Goal: Task Accomplishment & Management: Manage account settings

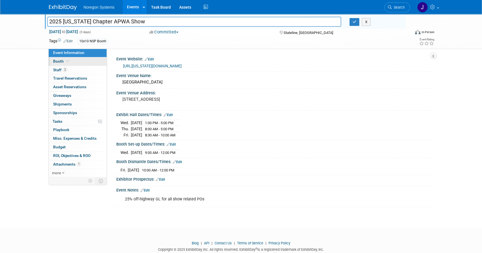
click at [77, 61] on link "Booth" at bounding box center [78, 61] width 58 height 8
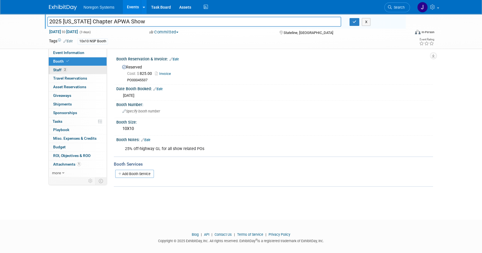
click at [76, 72] on link "2 Staff 2" at bounding box center [78, 70] width 58 height 8
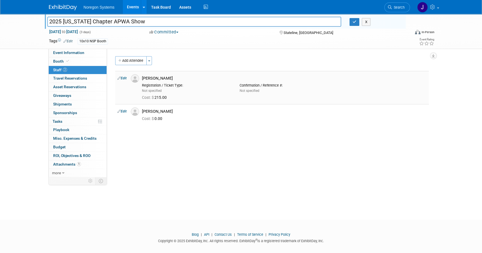
drag, startPoint x: 170, startPoint y: 77, endPoint x: 140, endPoint y: 77, distance: 29.8
click at [140, 77] on div "[PERSON_NAME]" at bounding box center [284, 77] width 293 height 7
click at [136, 79] on img at bounding box center [135, 78] width 8 height 8
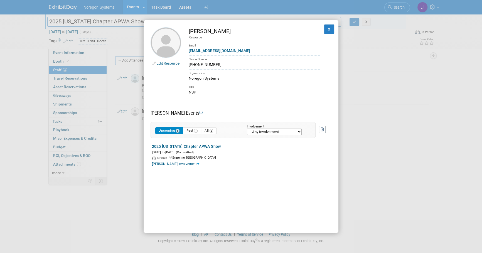
click at [170, 63] on link "Edit Resource" at bounding box center [167, 63] width 23 height 4
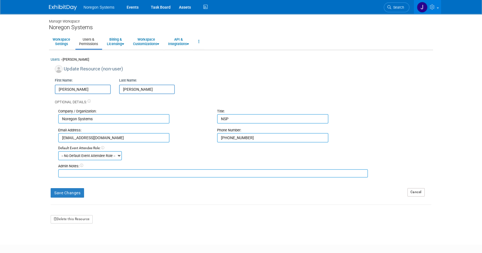
click at [108, 173] on textarea at bounding box center [213, 173] width 310 height 8
paste textarea "240 Poppy Hills Dr. Fernley, NV. 89408"
drag, startPoint x: 95, startPoint y: 171, endPoint x: 101, endPoint y: 171, distance: 6.7
click at [95, 171] on textarea "240 Poppy Hills Dr. Fernley, NV. 89408" at bounding box center [213, 173] width 310 height 8
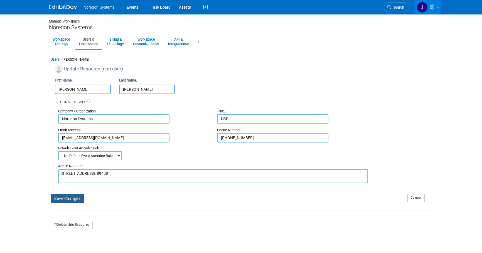
type textarea "240 Poppy Hills Dr. Fernley, NV. 89408"
click at [66, 197] on button "Save Changes" at bounding box center [67, 198] width 33 height 9
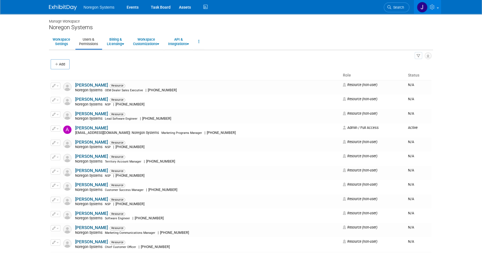
click at [66, 6] on img at bounding box center [63, 8] width 28 height 6
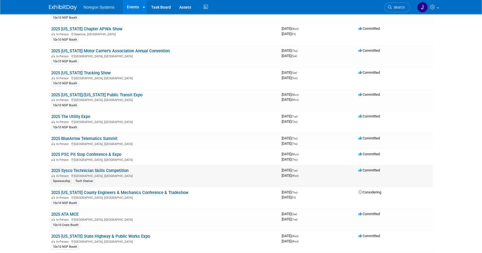
scroll to position [303, 0]
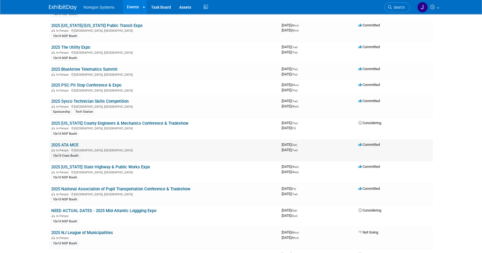
drag, startPoint x: 74, startPoint y: 141, endPoint x: 108, endPoint y: 148, distance: 34.7
click at [74, 143] on link "2025 ATA MCE" at bounding box center [64, 145] width 27 height 5
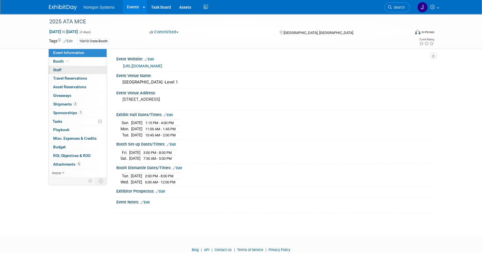
click at [84, 72] on link "0 Staff 0" at bounding box center [78, 70] width 58 height 8
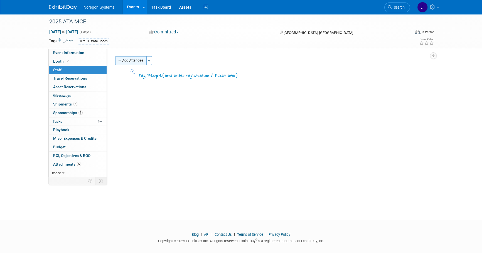
click at [135, 63] on button "Add Attendee" at bounding box center [130, 60] width 31 height 9
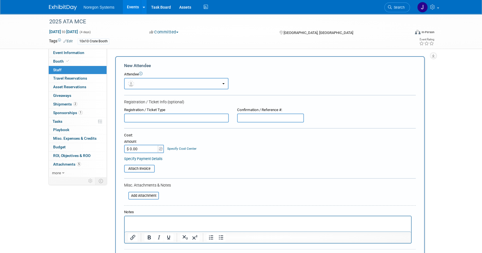
click at [153, 83] on button "button" at bounding box center [176, 83] width 104 height 11
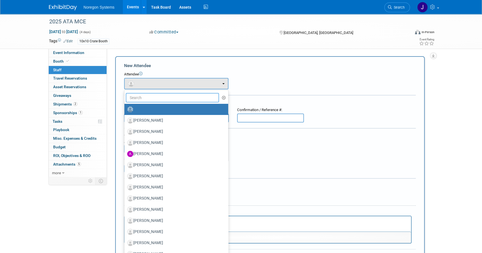
click at [166, 98] on input "text" at bounding box center [172, 97] width 93 height 9
type input "Jess"
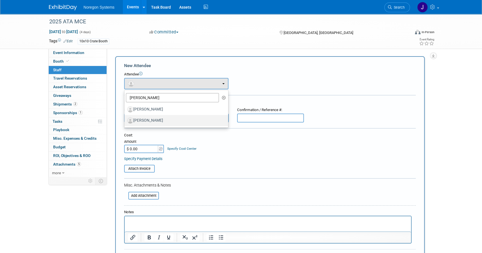
click at [167, 120] on label "Jessica O'Sullivan" at bounding box center [175, 120] width 96 height 9
click at [125, 120] on input "Jessica O'Sullivan" at bounding box center [124, 120] width 4 height 4
select select "5faec82b-a05a-4bb8-a67a-c032c9361c23"
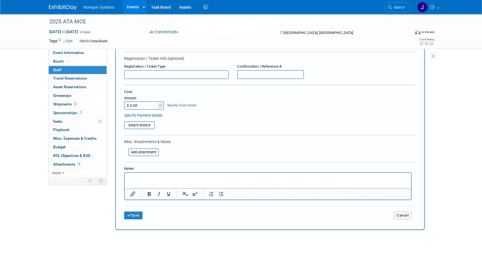
scroll to position [101, 0]
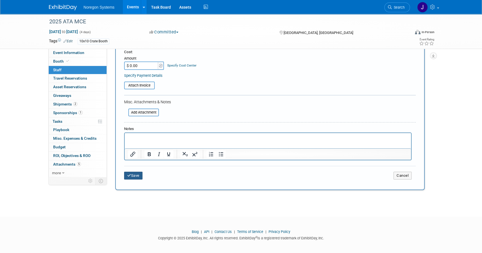
click at [139, 174] on button "Save" at bounding box center [133, 176] width 18 height 8
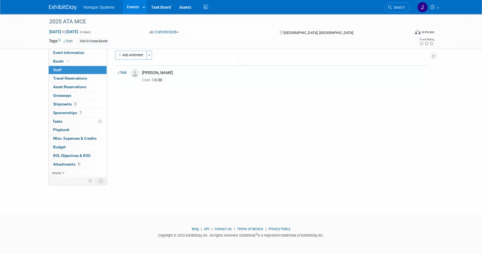
scroll to position [6, 0]
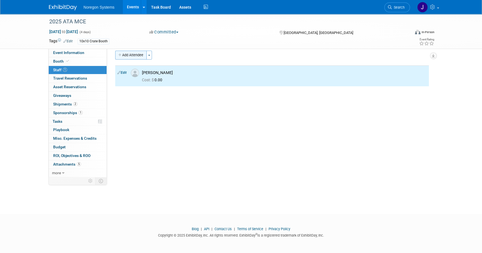
click at [127, 59] on button "Add Attendee" at bounding box center [130, 55] width 31 height 9
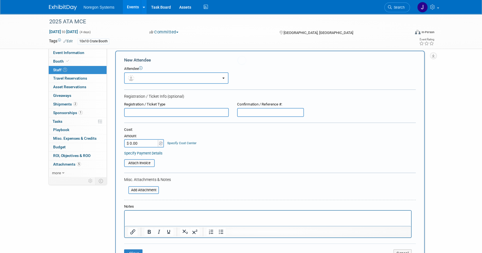
scroll to position [0, 0]
click at [167, 79] on button "button" at bounding box center [176, 77] width 104 height 11
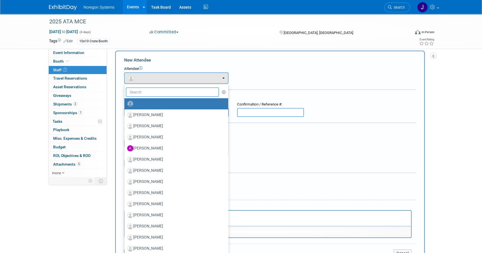
click at [166, 91] on input "text" at bounding box center [172, 91] width 93 height 9
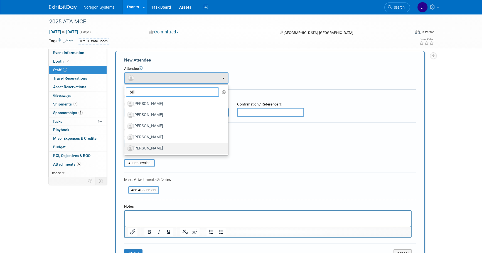
type input "bill"
click at [166, 145] on label "Bill A. Hathaway" at bounding box center [175, 148] width 96 height 9
click at [125, 146] on input "Bill A. Hathaway" at bounding box center [124, 148] width 4 height 4
select select "20e027e2-f38f-4618-95c9-109d9a3518fa"
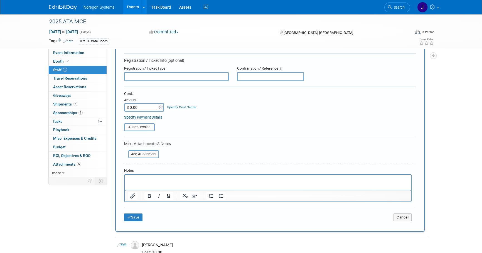
scroll to position [81, 0]
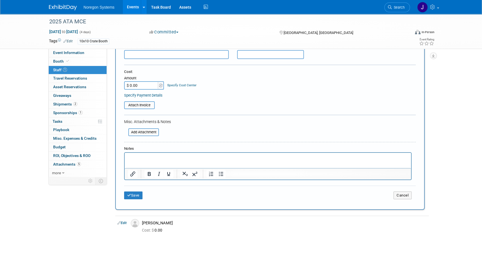
click at [133, 190] on div "Save Cancel" at bounding box center [270, 195] width 292 height 18
click at [135, 195] on button "Save" at bounding box center [133, 196] width 18 height 8
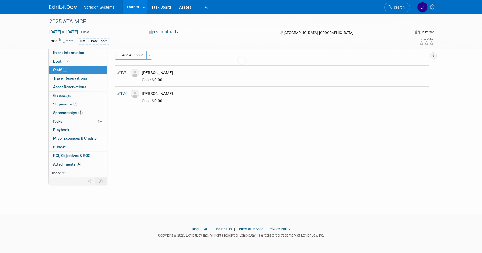
scroll to position [6, 0]
click at [133, 54] on button "Add Attendee" at bounding box center [130, 55] width 31 height 9
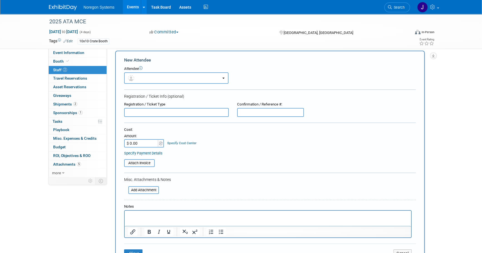
scroll to position [0, 0]
click at [177, 77] on button "button" at bounding box center [176, 77] width 104 height 11
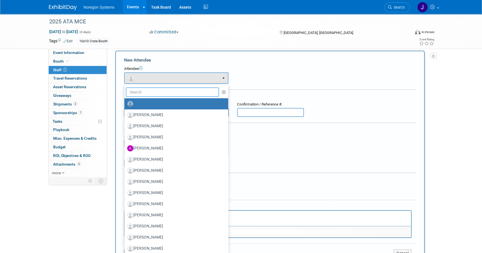
click at [172, 93] on input "text" at bounding box center [172, 91] width 93 height 9
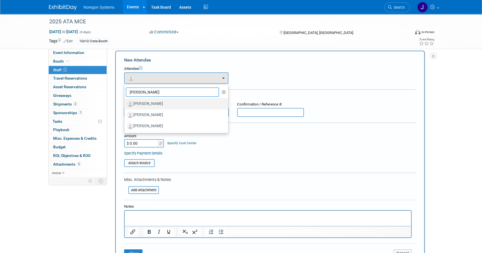
type input "tim"
click at [171, 101] on label "Tim Rachinsky" at bounding box center [175, 103] width 96 height 9
click at [125, 101] on input "[PERSON_NAME]" at bounding box center [124, 103] width 4 height 4
select select "1df3cb0e-197a-45f6-96e1-b219dff48cc0"
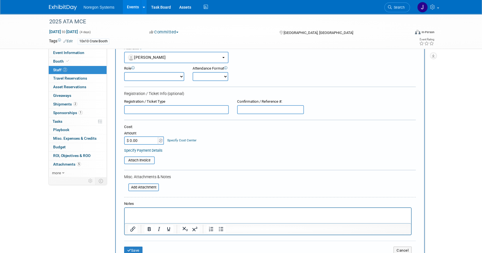
scroll to position [56, 0]
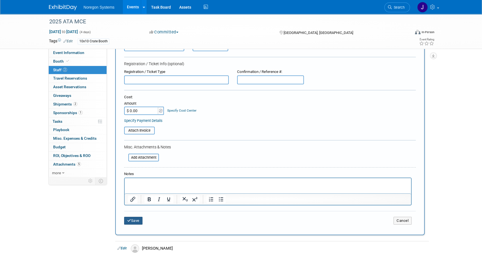
click at [129, 222] on button "Save" at bounding box center [133, 221] width 18 height 8
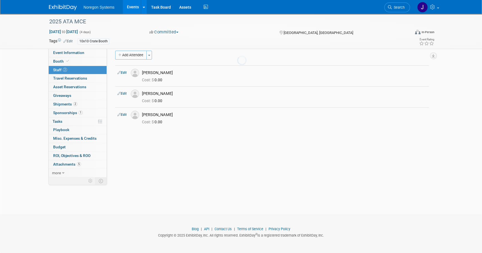
scroll to position [6, 0]
click at [91, 63] on link "Booth" at bounding box center [78, 61] width 58 height 8
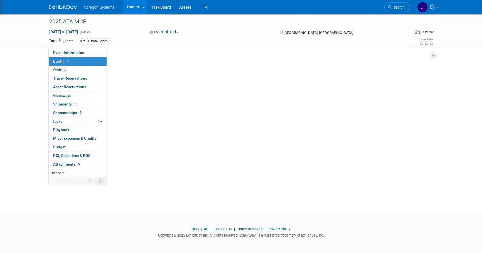
scroll to position [0, 0]
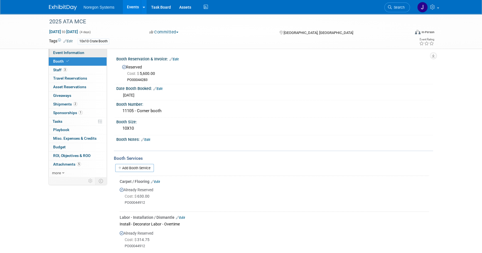
click at [90, 55] on link "Event Information" at bounding box center [78, 53] width 58 height 8
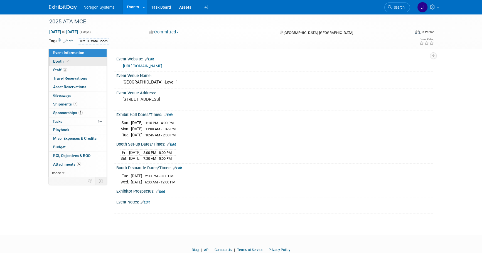
click at [89, 61] on link "Booth" at bounding box center [78, 61] width 58 height 8
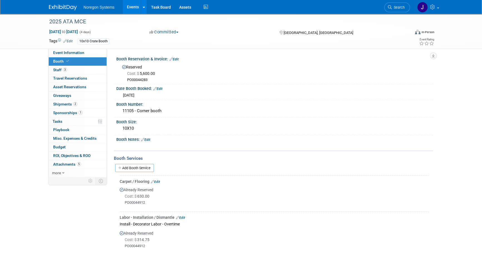
click at [57, 10] on img at bounding box center [63, 8] width 28 height 6
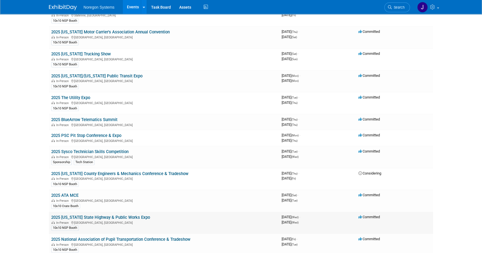
scroll to position [278, 0]
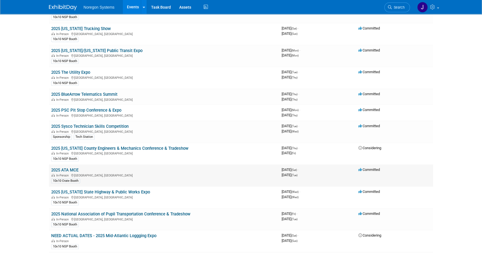
click at [75, 168] on link "2025 ATA MCE" at bounding box center [64, 170] width 27 height 5
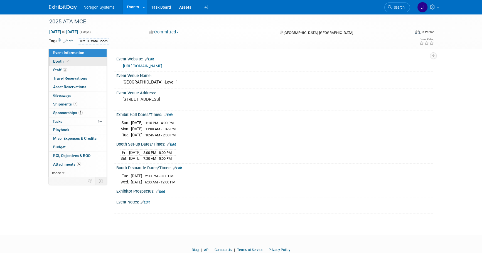
click at [72, 62] on link "Booth" at bounding box center [78, 61] width 58 height 8
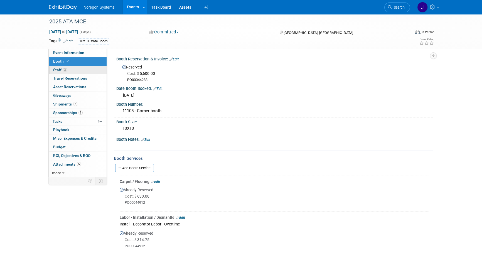
click at [90, 70] on link "3 Staff 3" at bounding box center [78, 70] width 58 height 8
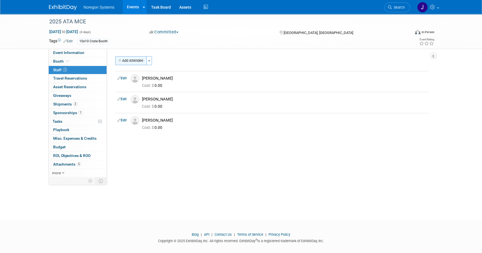
click at [137, 61] on button "Add Attendee" at bounding box center [130, 60] width 31 height 9
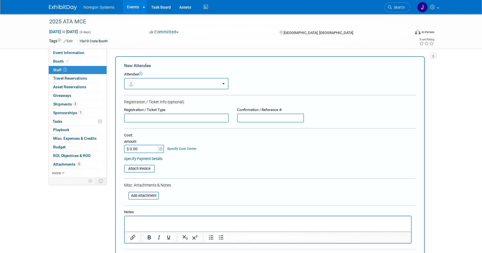
click at [192, 83] on button "button" at bounding box center [176, 83] width 104 height 11
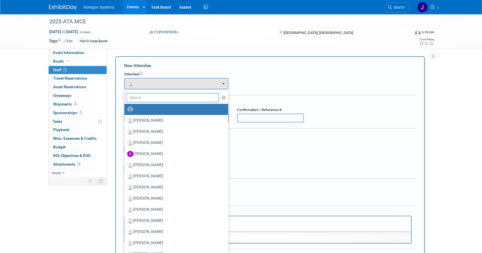
click at [175, 99] on input "text" at bounding box center [172, 97] width 93 height 9
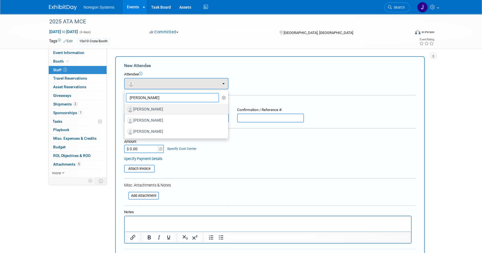
type input "paul"
drag, startPoint x: 172, startPoint y: 110, endPoint x: 173, endPoint y: 118, distance: 7.8
click at [172, 110] on label "Paul Smith" at bounding box center [175, 109] width 96 height 9
click at [125, 110] on input "Paul Smith" at bounding box center [124, 109] width 4 height 4
select select "44f7d3dd-30cd-48b8-916e-c6485ff75a81"
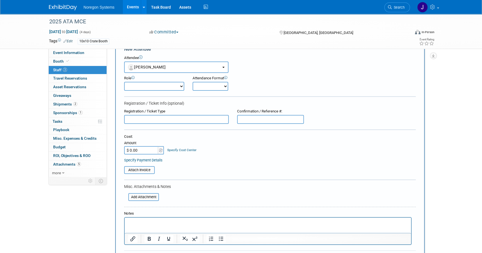
scroll to position [76, 0]
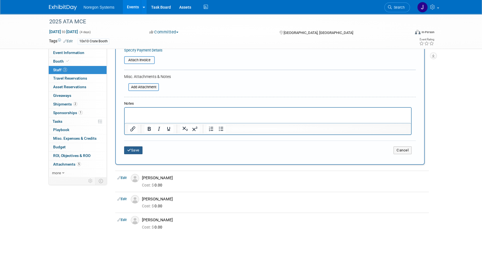
click at [141, 153] on button "Save" at bounding box center [133, 150] width 18 height 8
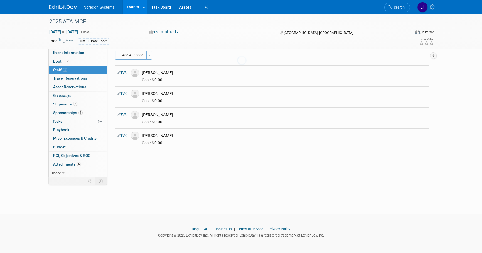
scroll to position [6, 0]
click at [135, 72] on img at bounding box center [135, 73] width 8 height 8
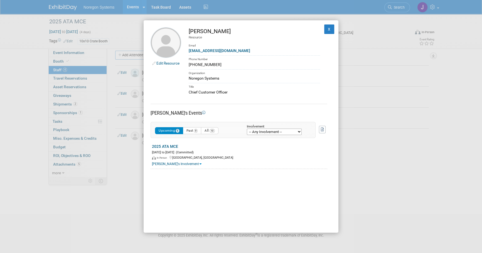
drag, startPoint x: 231, startPoint y: 30, endPoint x: 189, endPoint y: 34, distance: 42.0
click at [189, 34] on div "Bill A. Hathaway" at bounding box center [254, 31] width 131 height 8
copy div "Bill A. Hathaway"
click at [235, 185] on div "Edit Resource Bill A. Hathaway Resource Email bahathaway@noregon.com Phone Numb…" at bounding box center [241, 126] width 195 height 213
drag, startPoint x: 242, startPoint y: 52, endPoint x: 189, endPoint y: 52, distance: 52.6
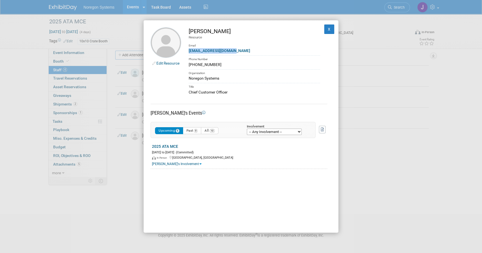
click at [189, 52] on div "bahathaway@noregon.com" at bounding box center [254, 51] width 131 height 6
copy link "bahathaway@noregon.com"
drag, startPoint x: 217, startPoint y: 70, endPoint x: 215, endPoint y: 65, distance: 5.1
click at [217, 70] on div "Organization" at bounding box center [254, 72] width 131 height 6
drag, startPoint x: 215, startPoint y: 65, endPoint x: 189, endPoint y: 63, distance: 25.7
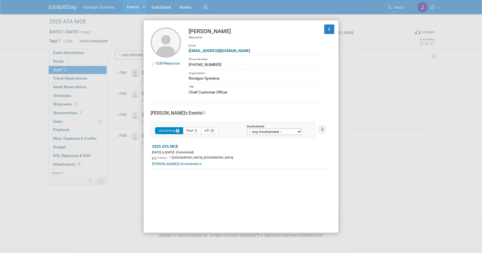
click at [189, 63] on div "336-391-7274" at bounding box center [254, 65] width 131 height 6
copy div "336-391-7274"
click at [326, 30] on button "X" at bounding box center [329, 29] width 10 height 9
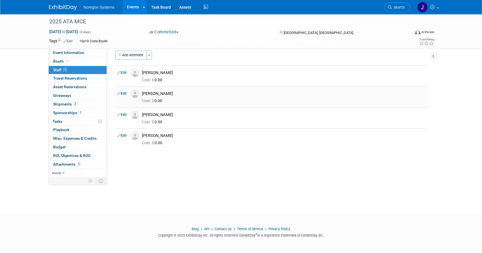
click at [133, 93] on img at bounding box center [135, 94] width 8 height 8
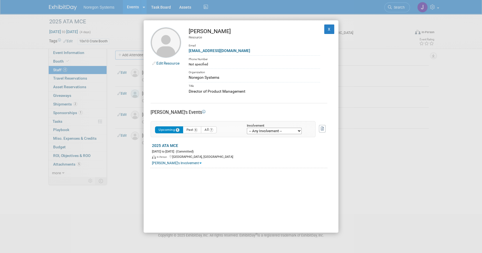
click at [175, 65] on link "Edit Resource" at bounding box center [167, 63] width 23 height 4
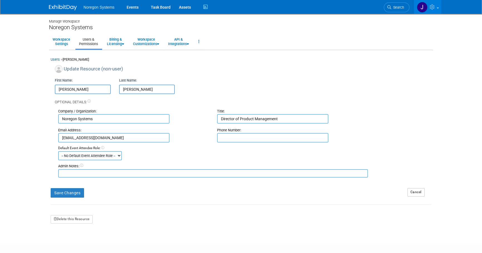
drag, startPoint x: 59, startPoint y: 4, endPoint x: 63, endPoint y: 6, distance: 4.5
click at [59, 4] on link at bounding box center [66, 5] width 35 height 4
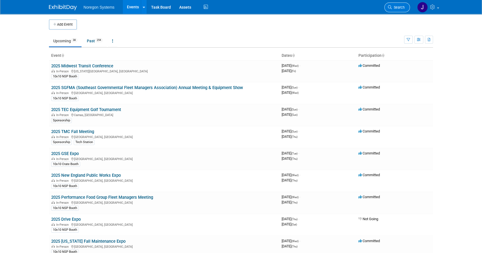
click at [396, 10] on link "Search" at bounding box center [398, 8] width 26 height 10
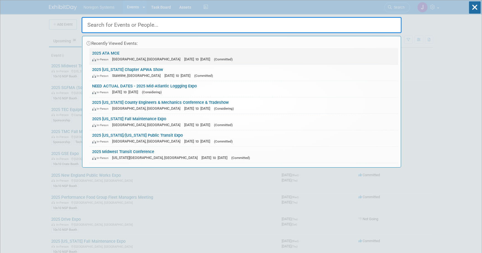
click at [145, 54] on link "2025 ATA MCE In-Person San Diego, CA Oct 25, 2025 to Oct 28, 2025 (Committed)" at bounding box center [243, 56] width 309 height 16
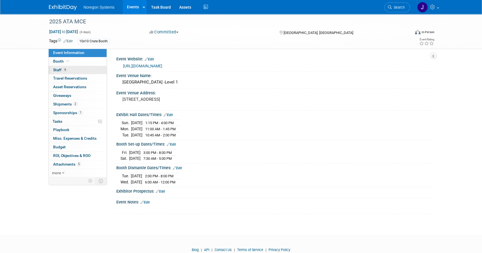
click at [82, 71] on link "4 Staff 4" at bounding box center [78, 70] width 58 height 8
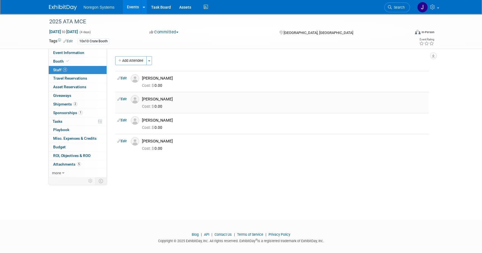
drag, startPoint x: 178, startPoint y: 100, endPoint x: 143, endPoint y: 101, distance: 35.1
click at [143, 101] on div "Jessica O'Sullivan" at bounding box center [284, 99] width 285 height 5
copy div "Jessica O'Sullivan"
click at [135, 100] on img at bounding box center [135, 99] width 8 height 8
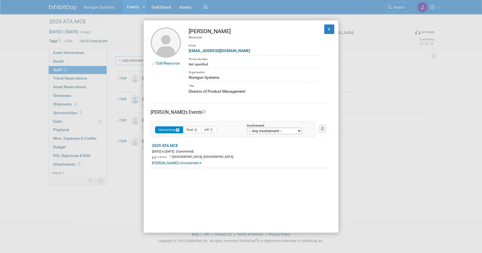
drag, startPoint x: 249, startPoint y: 91, endPoint x: 187, endPoint y: 92, distance: 61.5
click at [187, 92] on td "Jessica O'Sullivan Resource Email josullivan@noregon.com Phone Number Not speci…" at bounding box center [250, 60] width 139 height 67
copy div "Director of Product Management"
click at [164, 63] on link "Edit Resource" at bounding box center [167, 63] width 23 height 4
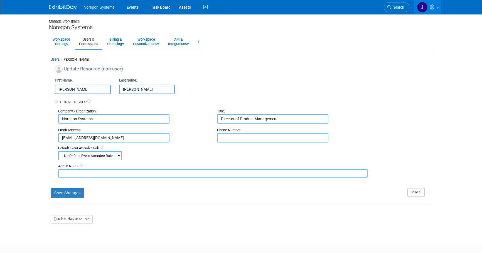
click at [283, 119] on input "Director of Product Management" at bounding box center [272, 118] width 111 height 9
drag, startPoint x: 288, startPoint y: 118, endPoint x: 170, endPoint y: 119, distance: 118.1
click at [170, 119] on div "Company / Organization: Noregon Systems Title: Director of Product Management" at bounding box center [245, 114] width 382 height 19
paste input "Vice President of Product Marketing"
type input "Vice President of Product Marketing"
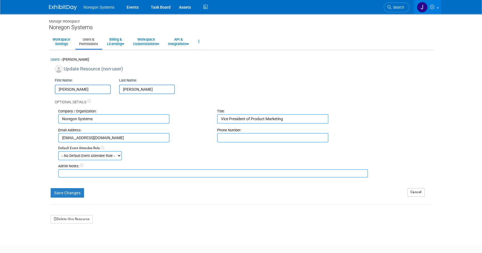
click at [402, 121] on div "Company / Organization: Noregon Systems Title: Vice President of Product Market…" at bounding box center [245, 114] width 382 height 19
click at [58, 8] on img at bounding box center [63, 8] width 28 height 6
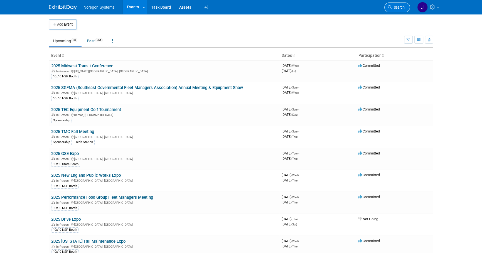
click at [398, 5] on span "Search" at bounding box center [398, 7] width 13 height 4
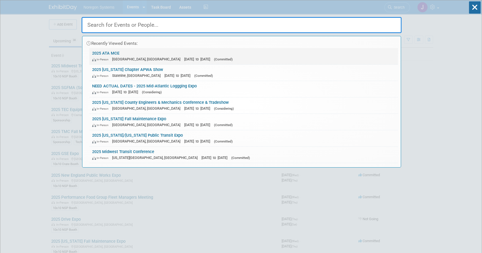
click at [116, 53] on link "2025 ATA MCE In-Person [GEOGRAPHIC_DATA], [GEOGRAPHIC_DATA] [DATE] to [DATE] (C…" at bounding box center [243, 56] width 309 height 16
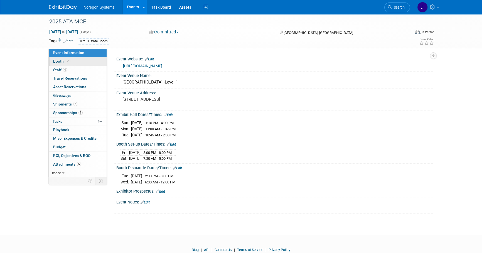
click at [61, 62] on span "Booth" at bounding box center [61, 61] width 17 height 4
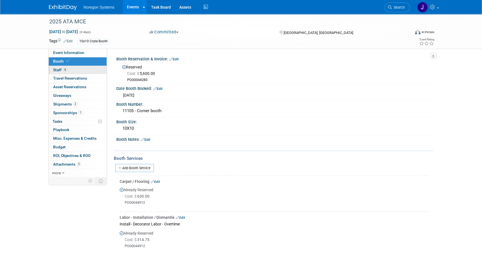
click at [84, 67] on link "4 Staff 4" at bounding box center [78, 70] width 58 height 8
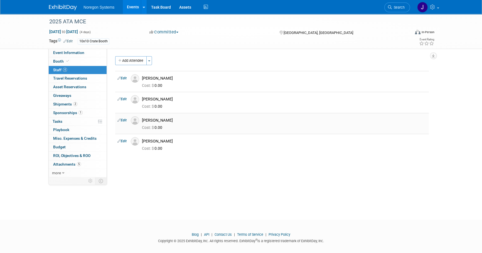
drag, startPoint x: 163, startPoint y: 120, endPoint x: 141, endPoint y: 121, distance: 22.6
click at [141, 121] on div "Paul Smith" at bounding box center [284, 119] width 293 height 7
copy div "[PERSON_NAME]"
drag, startPoint x: 280, startPoint y: 164, endPoint x: 270, endPoint y: 161, distance: 10.5
click at [280, 164] on div "Event Website: Edit https://mce.trucking.org Event Venue Name: San Diego Conven…" at bounding box center [270, 113] width 326 height 128
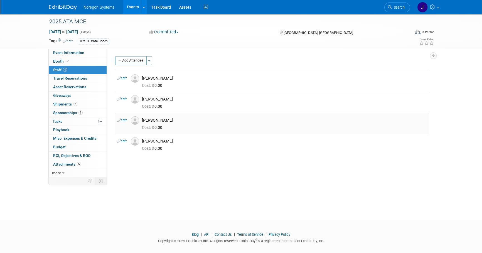
click at [137, 122] on img at bounding box center [135, 120] width 8 height 8
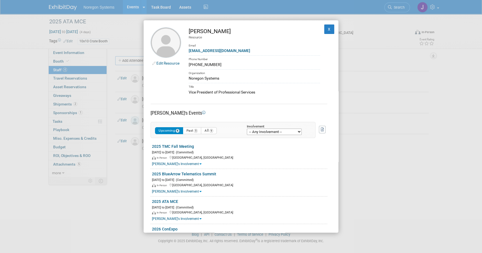
drag, startPoint x: 262, startPoint y: 92, endPoint x: 187, endPoint y: 95, distance: 75.5
click at [187, 95] on td "Paul Smith Resource Email psmith@noregon.com Phone Number 336-549-5008 Organiza…" at bounding box center [250, 61] width 139 height 68
copy div "Vice President of Professional Services"
drag, startPoint x: 227, startPoint y: 51, endPoint x: 188, endPoint y: 52, distance: 39.0
click at [189, 52] on div "psmith@noregon.com" at bounding box center [254, 51] width 131 height 6
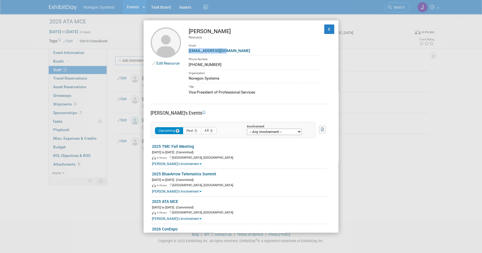
copy link "psmith@noregon.com"
click at [253, 70] on div "Organization" at bounding box center [254, 72] width 131 height 6
drag, startPoint x: 216, startPoint y: 62, endPoint x: 182, endPoint y: 64, distance: 34.0
click at [182, 64] on td "Paul Smith Resource Email psmith@noregon.com Phone Number 336-549-5008 Organiza…" at bounding box center [250, 61] width 139 height 68
copy div "336-549-5008"
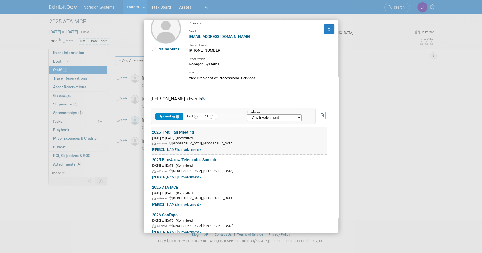
scroll to position [27, 0]
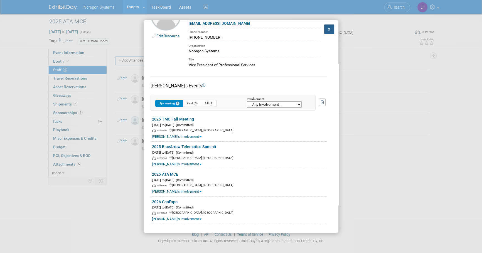
click at [325, 27] on button "X" at bounding box center [329, 29] width 10 height 9
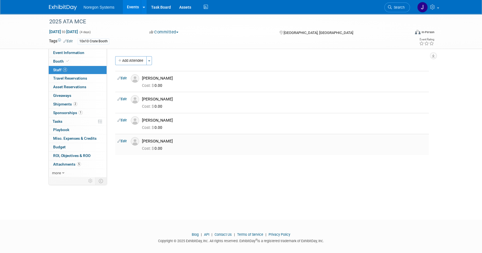
click at [136, 143] on img at bounding box center [135, 141] width 8 height 8
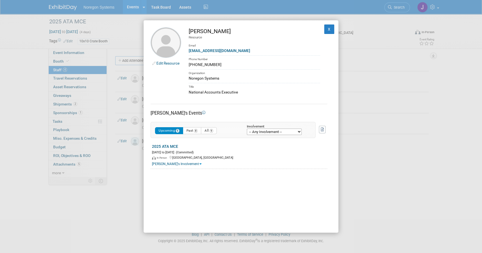
drag, startPoint x: 229, startPoint y: 30, endPoint x: 189, endPoint y: 32, distance: 39.6
click at [189, 32] on div "Tim Rachinsky" at bounding box center [254, 31] width 131 height 8
copy div "Tim Rachinsky"
drag, startPoint x: 235, startPoint y: 52, endPoint x: 187, endPoint y: 51, distance: 48.5
click at [187, 51] on td "Tim Rachinsky Resource Email trachinsky@noregon.com Phone Number (609) 618-5592…" at bounding box center [250, 61] width 139 height 68
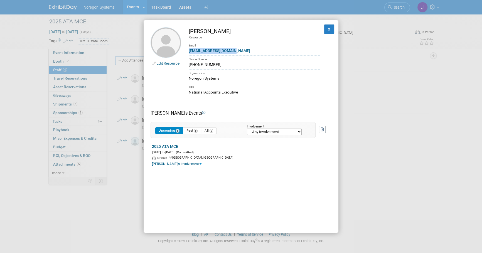
copy link "trachinsky@noregon.com"
drag, startPoint x: 220, startPoint y: 65, endPoint x: 182, endPoint y: 65, distance: 38.4
click at [182, 65] on td "Tim Rachinsky Resource Email trachinsky@noregon.com Phone Number (609) 618-5592…" at bounding box center [250, 61] width 139 height 68
copy div "(609) 618-5592"
drag, startPoint x: 245, startPoint y: 91, endPoint x: 185, endPoint y: 89, distance: 60.2
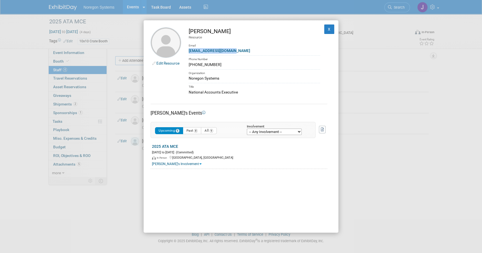
click at [185, 89] on td "Tim Rachinsky Resource Email trachinsky@noregon.com Phone Number (609) 618-5592…" at bounding box center [250, 61] width 139 height 68
copy div "National Accounts Executive"
click at [326, 31] on button "X" at bounding box center [329, 29] width 10 height 9
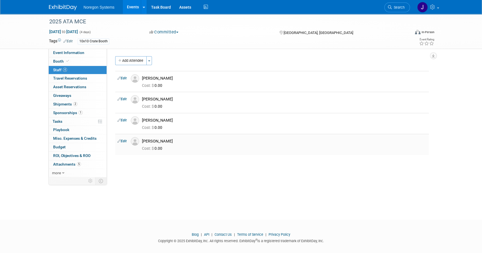
click at [134, 143] on img at bounding box center [135, 141] width 8 height 8
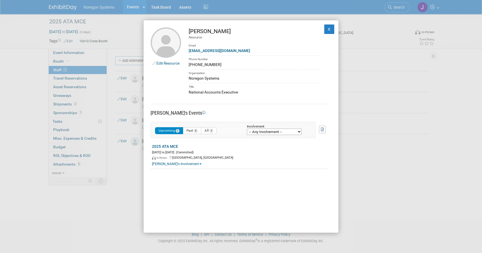
drag, startPoint x: 229, startPoint y: 31, endPoint x: 187, endPoint y: 32, distance: 42.3
click at [187, 32] on td "Tim Rachinsky Resource Email trachinsky@noregon.com Phone Number (609) 618-5592…" at bounding box center [250, 61] width 139 height 68
copy div "[PERSON_NAME]"
drag, startPoint x: 222, startPoint y: 78, endPoint x: 183, endPoint y: 78, distance: 39.3
click at [183, 78] on td "Tim Rachinsky Resource Email trachinsky@noregon.com Phone Number (609) 618-5592…" at bounding box center [250, 61] width 139 height 68
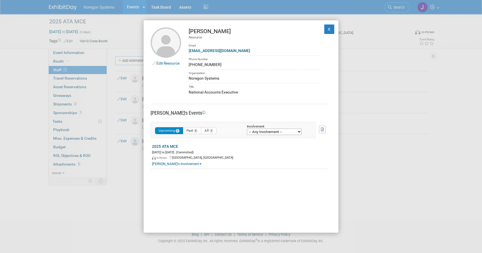
drag, startPoint x: 247, startPoint y: 93, endPoint x: 188, endPoint y: 95, distance: 58.2
click at [189, 95] on div "National Accounts Executive" at bounding box center [254, 92] width 131 height 6
copy div "National Accounts Executive"
drag, startPoint x: 217, startPoint y: 65, endPoint x: 181, endPoint y: 67, distance: 36.5
click at [181, 67] on td "Tim Rachinsky Resource Email trachinsky@noregon.com Phone Number (609) 618-5592…" at bounding box center [250, 61] width 139 height 68
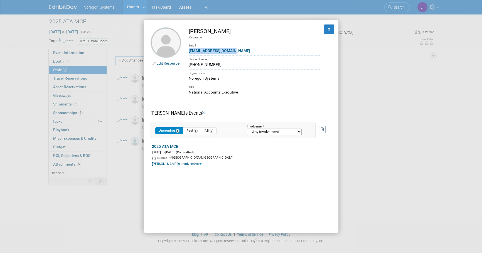
drag, startPoint x: 234, startPoint y: 50, endPoint x: 183, endPoint y: 50, distance: 51.5
click at [183, 50] on td "Tim Rachinsky Resource Email trachinsky@noregon.com Phone Number (609) 618-5592…" at bounding box center [250, 61] width 139 height 68
click at [328, 31] on button "X" at bounding box center [329, 29] width 10 height 9
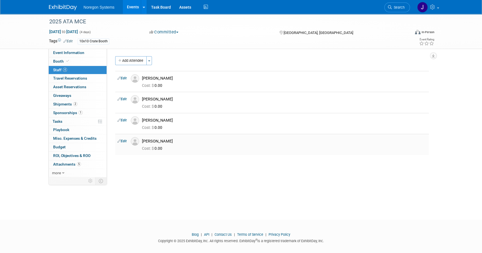
click at [136, 141] on img at bounding box center [135, 141] width 8 height 8
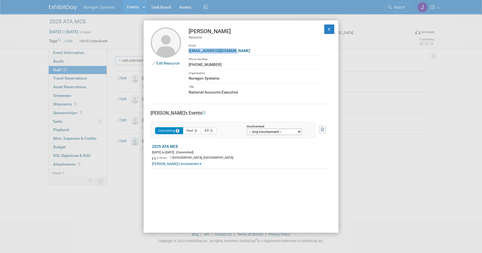
drag, startPoint x: 239, startPoint y: 52, endPoint x: 187, endPoint y: 53, distance: 51.2
click at [187, 53] on td "Tim Rachinsky Resource Email trachinsky@noregon.com Phone Number (609) 618-5592…" at bounding box center [250, 61] width 139 height 68
click at [324, 30] on button "X" at bounding box center [329, 29] width 10 height 9
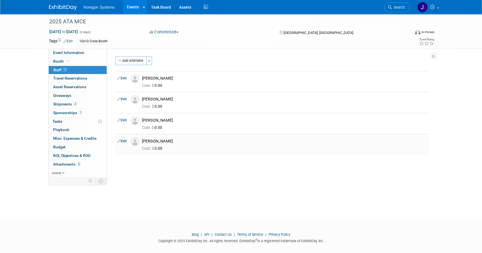
click at [137, 142] on img at bounding box center [135, 141] width 8 height 8
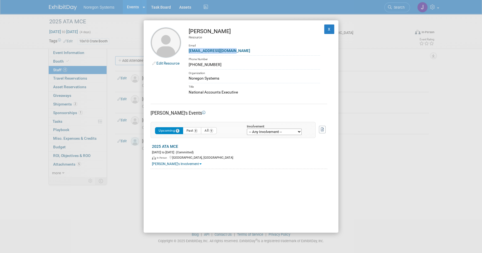
drag, startPoint x: 237, startPoint y: 51, endPoint x: 189, endPoint y: 51, distance: 47.9
click at [189, 51] on div "trachinsky@noregon.com" at bounding box center [254, 51] width 131 height 6
drag, startPoint x: 325, startPoint y: 33, endPoint x: 280, endPoint y: 53, distance: 48.9
click at [324, 33] on button "X" at bounding box center [329, 29] width 10 height 9
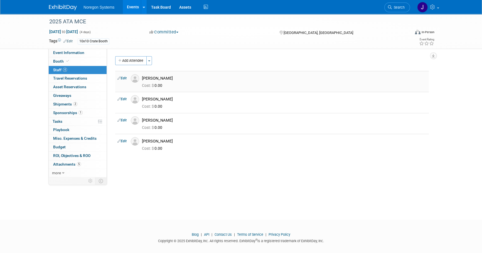
click at [135, 78] on img at bounding box center [135, 78] width 8 height 8
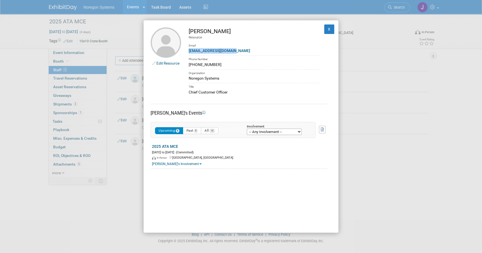
drag, startPoint x: 239, startPoint y: 50, endPoint x: 184, endPoint y: 51, distance: 55.1
click at [184, 51] on td "Bill A. Hathaway Resource Email bahathaway@noregon.com Phone Number 336-391-727…" at bounding box center [250, 61] width 139 height 68
drag, startPoint x: 326, startPoint y: 33, endPoint x: 311, endPoint y: 34, distance: 15.4
click at [326, 33] on button "X" at bounding box center [329, 29] width 10 height 9
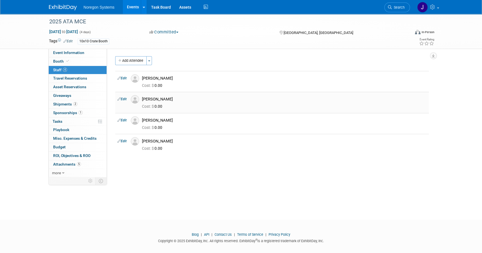
click at [131, 99] on img at bounding box center [135, 99] width 8 height 8
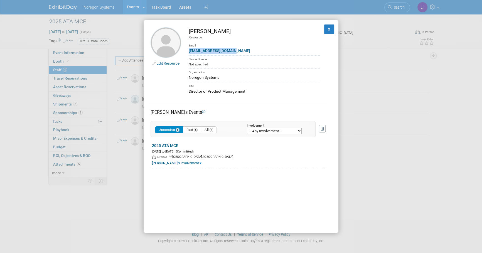
drag, startPoint x: 234, startPoint y: 52, endPoint x: 187, endPoint y: 53, distance: 47.1
click at [187, 53] on td "Jessica O'Sullivan Resource Email josullivan@noregon.com Phone Number Not speci…" at bounding box center [250, 60] width 139 height 67
click at [329, 30] on button "X" at bounding box center [329, 29] width 10 height 9
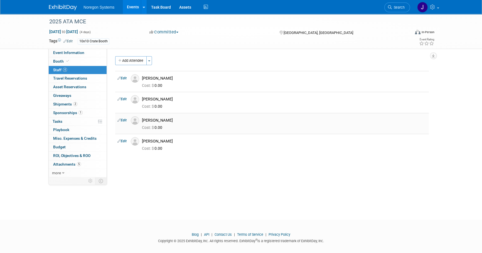
click at [136, 119] on img at bounding box center [135, 120] width 8 height 8
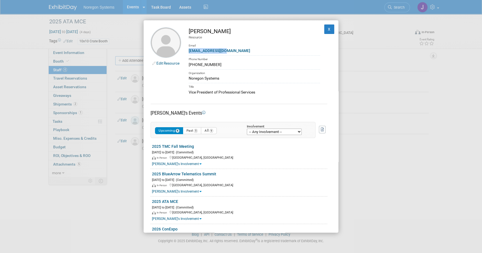
drag, startPoint x: 229, startPoint y: 51, endPoint x: 188, endPoint y: 51, distance: 40.7
click at [188, 51] on td "Paul Smith Resource Email psmith@noregon.com Phone Number 336-549-5008 Organiza…" at bounding box center [250, 61] width 139 height 68
click at [327, 29] on button "X" at bounding box center [329, 29] width 10 height 9
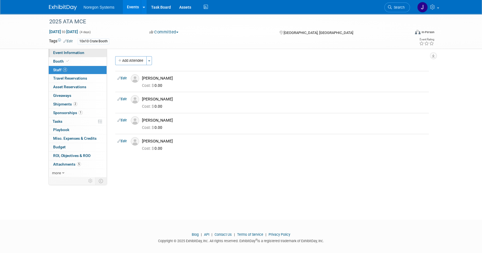
click at [87, 51] on link "Event Information" at bounding box center [78, 53] width 58 height 8
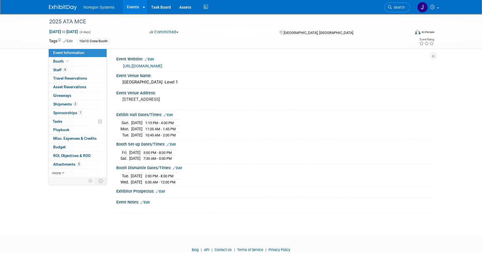
click at [155, 64] on link "[URL][DOMAIN_NAME]" at bounding box center [142, 66] width 39 height 4
click at [87, 60] on link "Booth" at bounding box center [78, 61] width 58 height 8
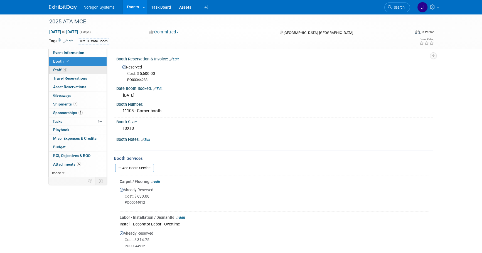
click at [85, 69] on link "4 Staff 4" at bounding box center [78, 70] width 58 height 8
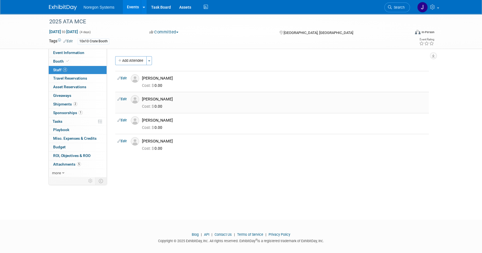
click at [133, 103] on img at bounding box center [135, 99] width 8 height 8
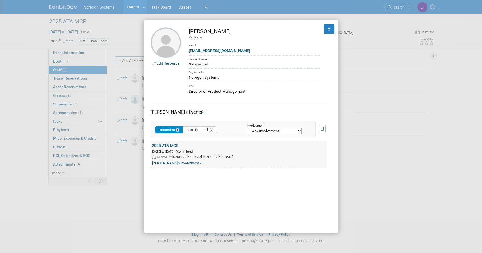
click at [168, 145] on link "2025 ATA MCE" at bounding box center [165, 145] width 26 height 4
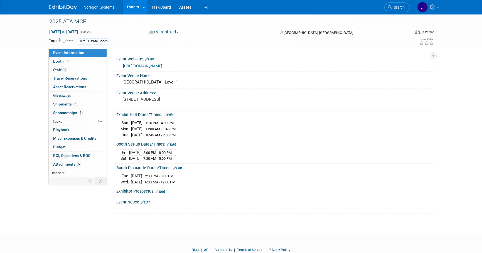
click at [168, 114] on link "Edit" at bounding box center [168, 115] width 9 height 4
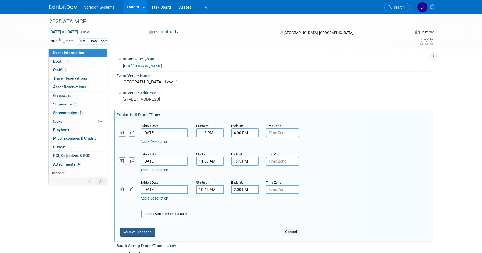
click at [150, 232] on button "Save Changes" at bounding box center [138, 232] width 35 height 9
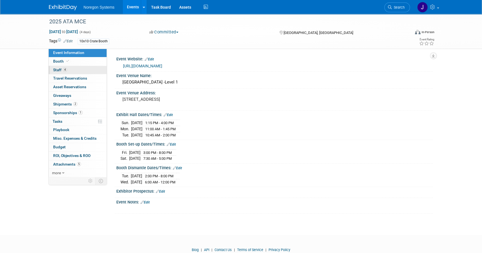
click at [79, 70] on link "4 Staff 4" at bounding box center [78, 70] width 58 height 8
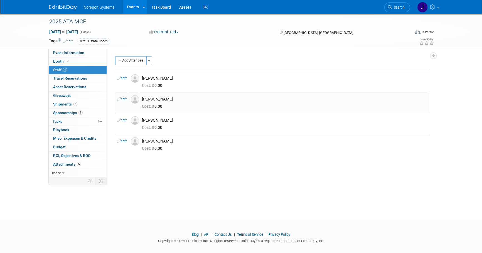
click at [125, 99] on link "Edit" at bounding box center [121, 99] width 9 height 4
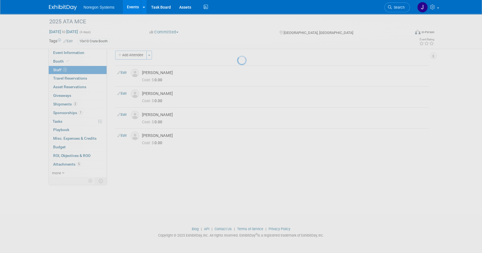
select select "5faec82b-a05a-4bb8-a67a-c032c9361c23"
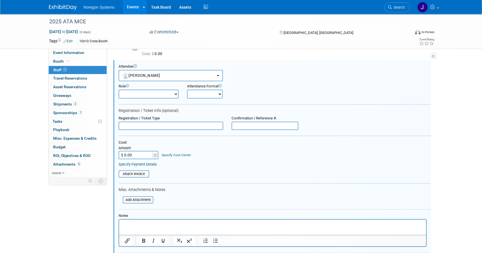
scroll to position [54, 0]
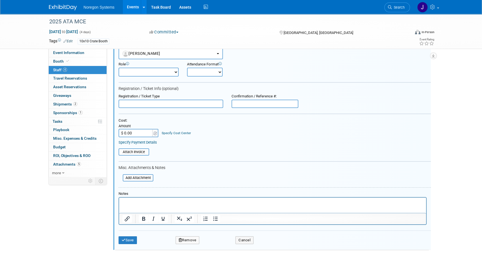
paste input "336"
drag, startPoint x: 143, startPoint y: 133, endPoint x: 112, endPoint y: 131, distance: 30.8
click at [112, 131] on div "Event Information Event Info Booth Booth 4 Staff 4 Staff 0 Travel Reservations …" at bounding box center [241, 128] width 393 height 337
type input "$"
type input "$ 0.00"
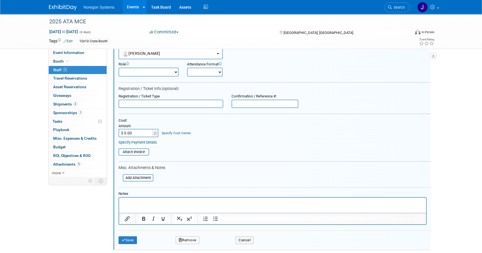
click at [221, 148] on div "Attach Invoice" at bounding box center [275, 150] width 312 height 11
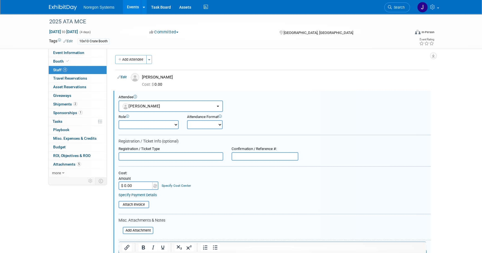
scroll to position [0, 0]
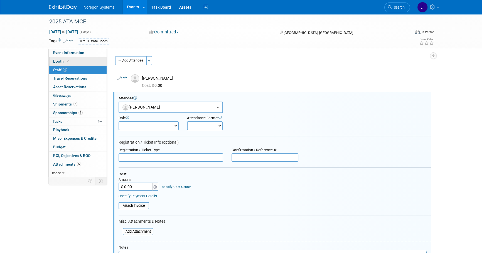
click at [76, 60] on link "Booth" at bounding box center [78, 61] width 58 height 8
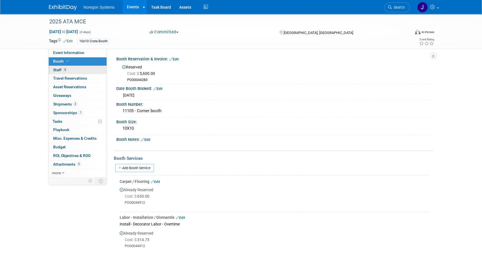
click at [72, 69] on link "4 Staff 4" at bounding box center [78, 70] width 58 height 8
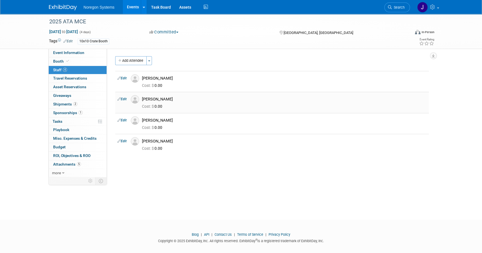
click at [136, 101] on img at bounding box center [135, 99] width 8 height 8
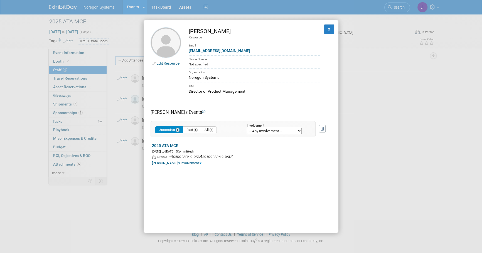
click at [166, 63] on link "Edit Resource" at bounding box center [167, 63] width 23 height 4
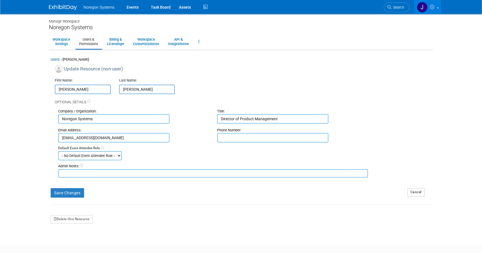
click at [241, 140] on input "text" at bounding box center [272, 137] width 111 height 9
paste input "[PHONE_NUMBER]"
type input "[PHONE_NUMBER]"
click at [69, 194] on button "Save Changes" at bounding box center [67, 192] width 33 height 9
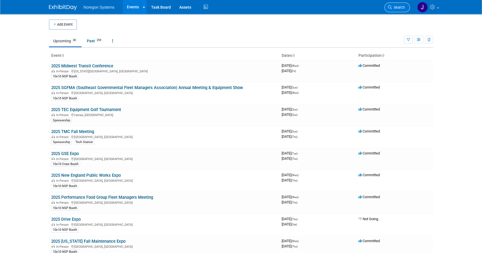
click at [404, 8] on span "Search" at bounding box center [398, 7] width 13 height 4
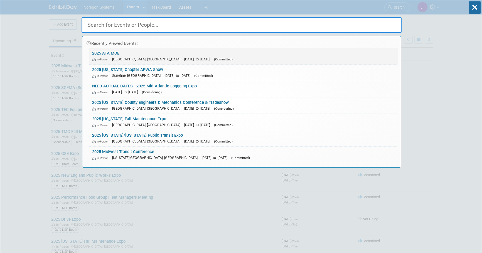
click at [106, 53] on link "2025 ATA MCE In-Person [GEOGRAPHIC_DATA], [GEOGRAPHIC_DATA] [DATE] to [DATE] (C…" at bounding box center [243, 56] width 309 height 16
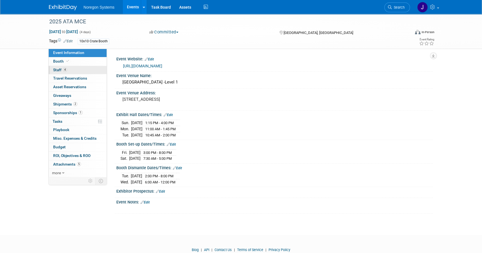
click at [70, 69] on link "4 Staff 4" at bounding box center [78, 70] width 58 height 8
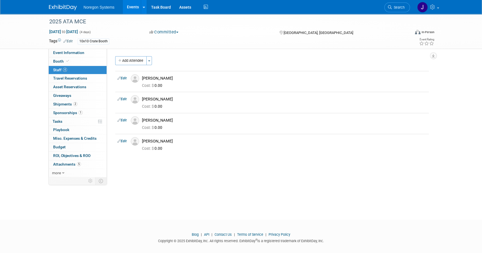
click at [124, 99] on link "Edit" at bounding box center [121, 99] width 9 height 4
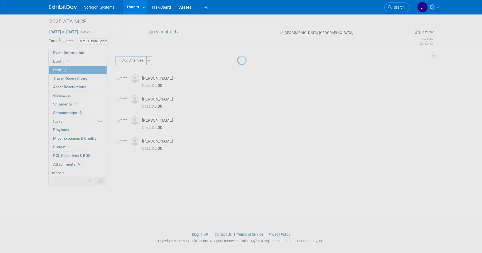
select select "5faec82b-a05a-4bb8-a67a-c032c9361c23"
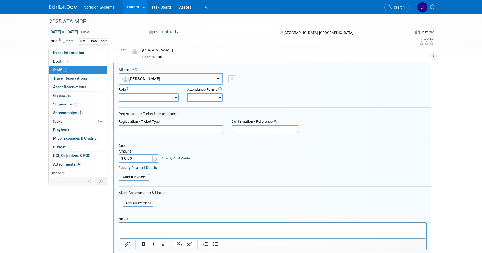
click at [140, 78] on span "Jessica O'Sullivan" at bounding box center [142, 79] width 38 height 4
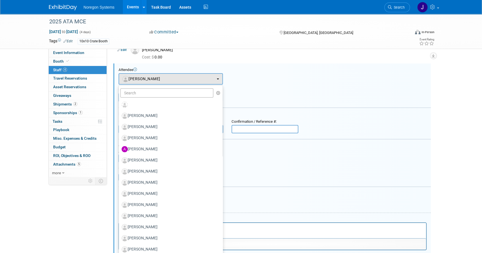
click at [264, 65] on div "Attendee <img src="https://www.exhibitday.com/Images/Unassigned-User-Icon.png" …" at bounding box center [272, 169] width 318 height 212
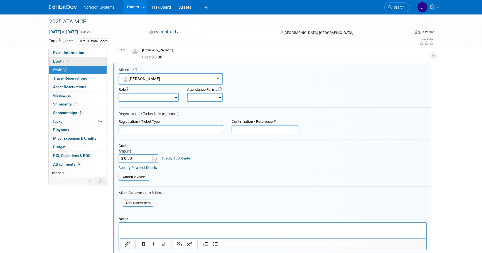
click at [80, 59] on link "Booth" at bounding box center [78, 61] width 58 height 8
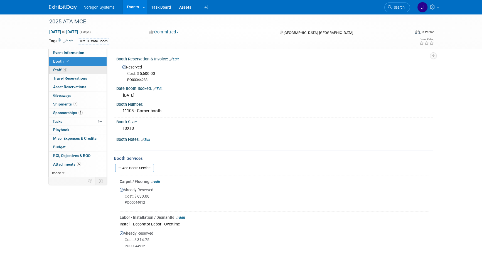
click at [79, 68] on link "4 Staff 4" at bounding box center [78, 70] width 58 height 8
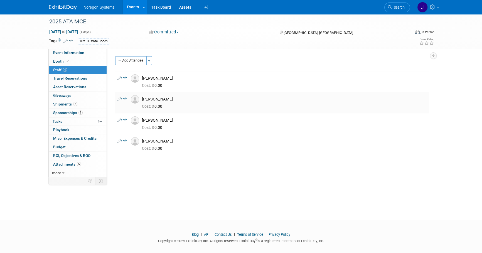
click at [134, 100] on img at bounding box center [135, 99] width 8 height 8
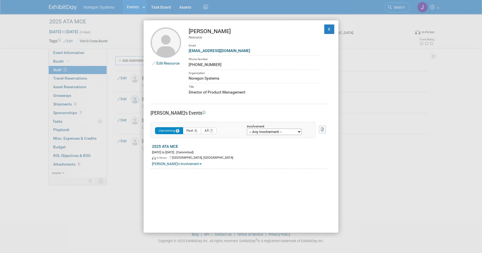
click at [172, 62] on link "Edit Resource" at bounding box center [167, 63] width 23 height 4
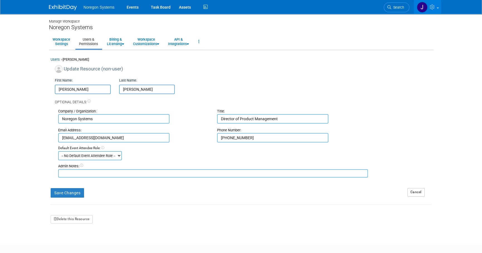
drag, startPoint x: 92, startPoint y: 89, endPoint x: 95, endPoint y: 89, distance: 3.1
click at [92, 89] on input "[PERSON_NAME]" at bounding box center [83, 89] width 56 height 9
drag, startPoint x: 95, startPoint y: 89, endPoint x: 45, endPoint y: 90, distance: 49.8
click at [45, 90] on div "Manage Workspace Noregon Systems Workspace Settings Users & Permissions Billing…" at bounding box center [241, 124] width 393 height 221
paste input "e"
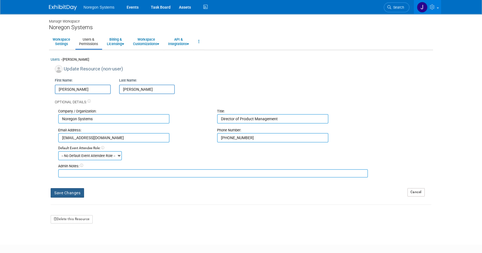
type input "[PERSON_NAME]"
click at [78, 190] on button "Save Changes" at bounding box center [67, 192] width 33 height 9
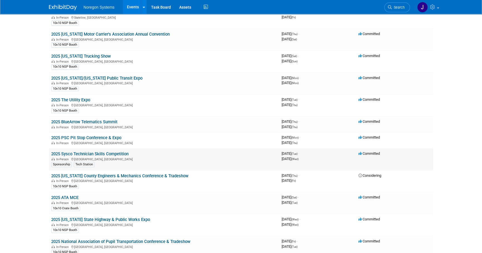
scroll to position [253, 0]
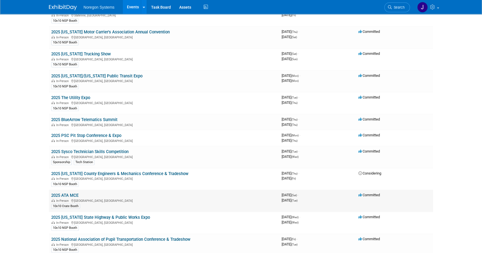
click at [73, 194] on link "2025 ATA MCE" at bounding box center [64, 195] width 27 height 5
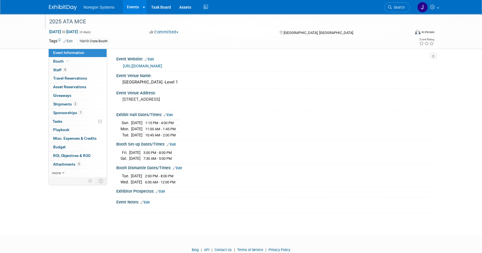
drag, startPoint x: 92, startPoint y: 20, endPoint x: 51, endPoint y: 20, distance: 41.2
click at [51, 20] on div "2025 ATA MCE" at bounding box center [224, 22] width 354 height 10
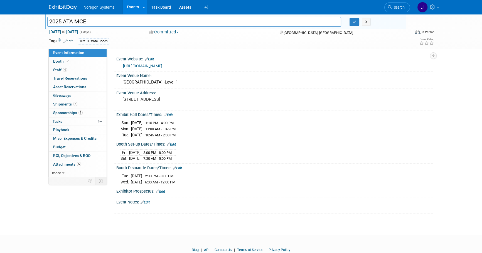
click at [106, 21] on input "2025 ATA MCE" at bounding box center [194, 22] width 294 height 10
drag, startPoint x: 99, startPoint y: 21, endPoint x: 24, endPoint y: 22, distance: 75.2
click at [24, 22] on div "2025 ATA MCE 2025 ATA MCE X [DATE] to [DATE] (4 days) [DATE] to [DATE] Committe…" at bounding box center [241, 31] width 482 height 35
